Goal: Task Accomplishment & Management: Use online tool/utility

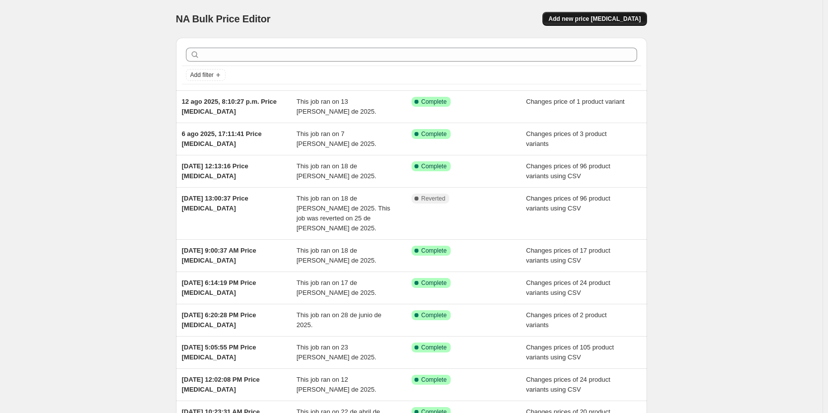
click at [614, 22] on span "Add new price [MEDICAL_DATA]" at bounding box center [595, 19] width 92 height 8
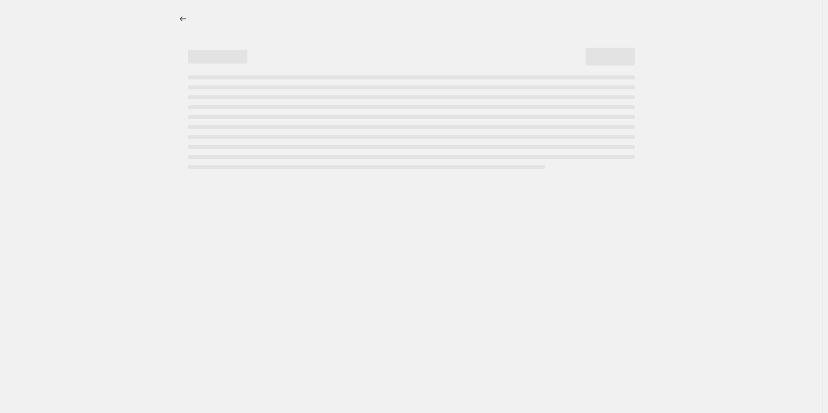
select select "percentage"
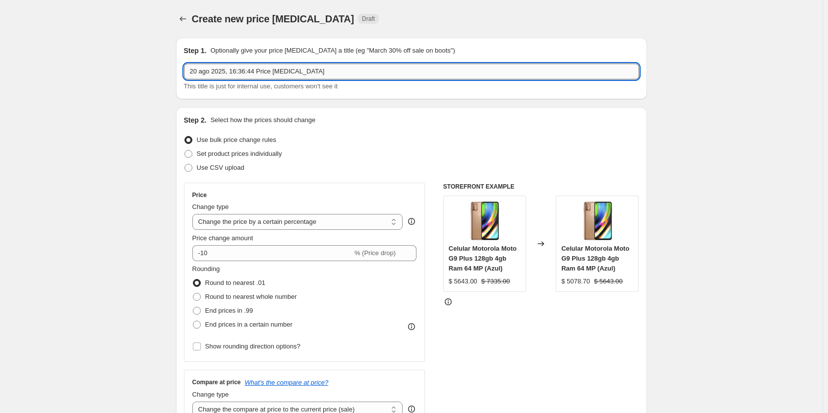
click at [337, 69] on input "20 ago 2025, 16:36:44 Price change job" at bounding box center [411, 71] width 455 height 16
